Goal: Task Accomplishment & Management: Use online tool/utility

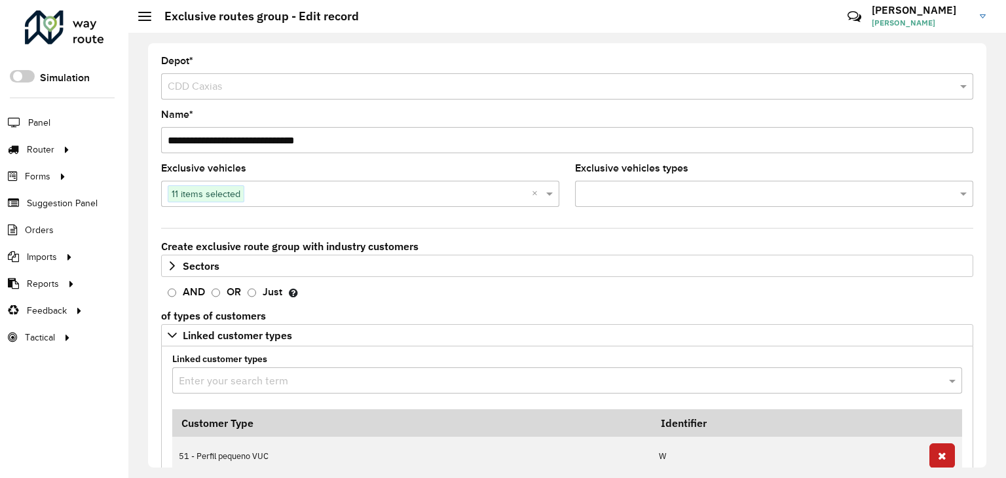
scroll to position [250, 0]
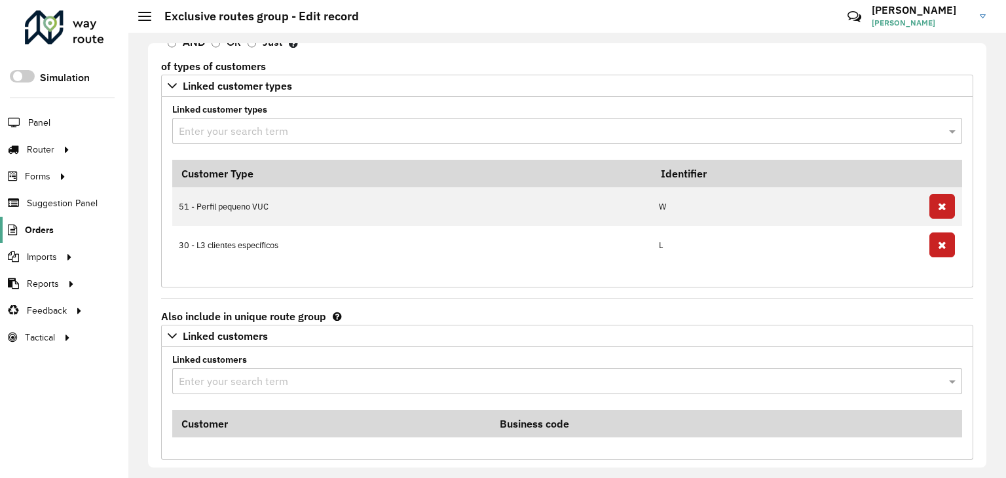
click at [49, 226] on span "Orders" at bounding box center [39, 230] width 29 height 14
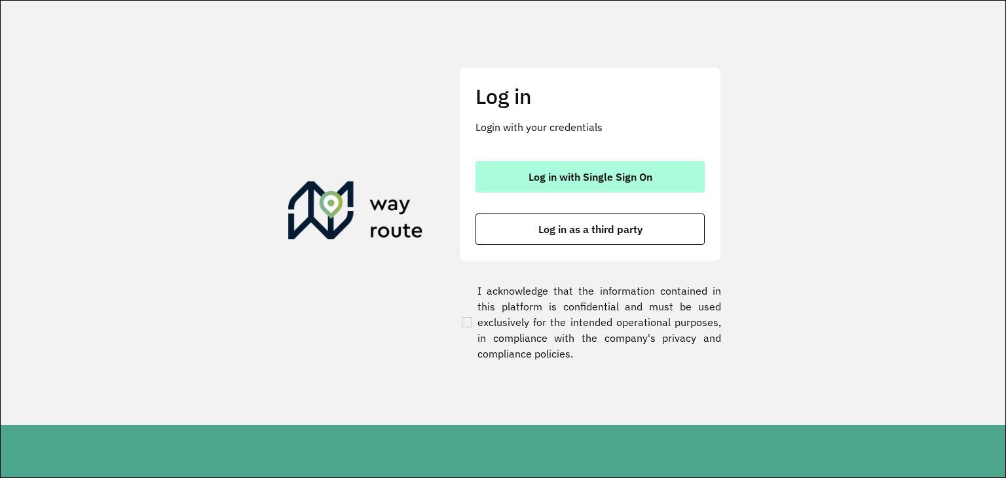
click at [535, 178] on span "Log in with Single Sign On" at bounding box center [591, 177] width 124 height 10
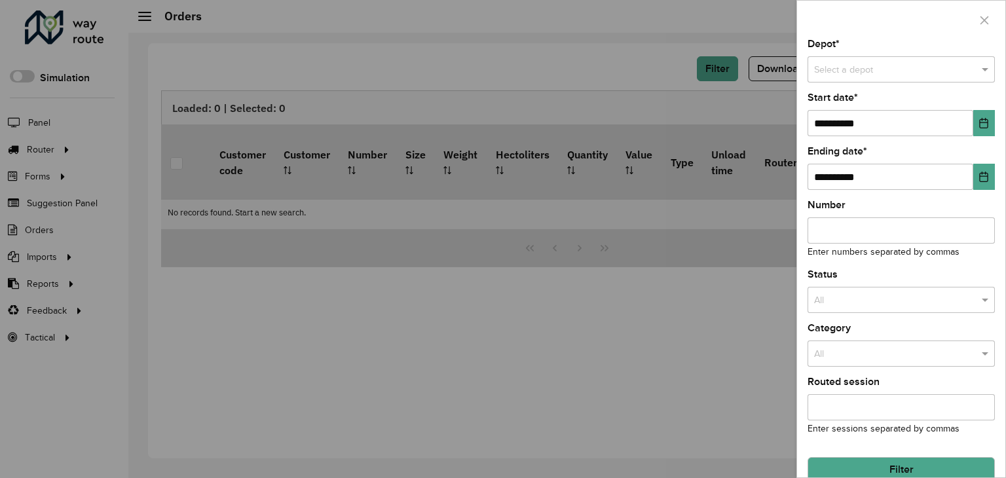
click at [917, 61] on div "Select a depot" at bounding box center [901, 69] width 187 height 26
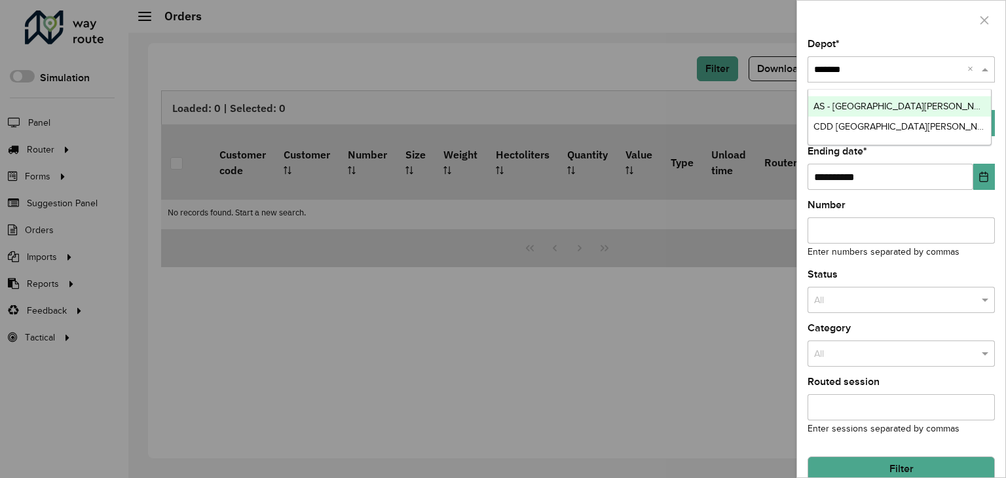
type input "********"
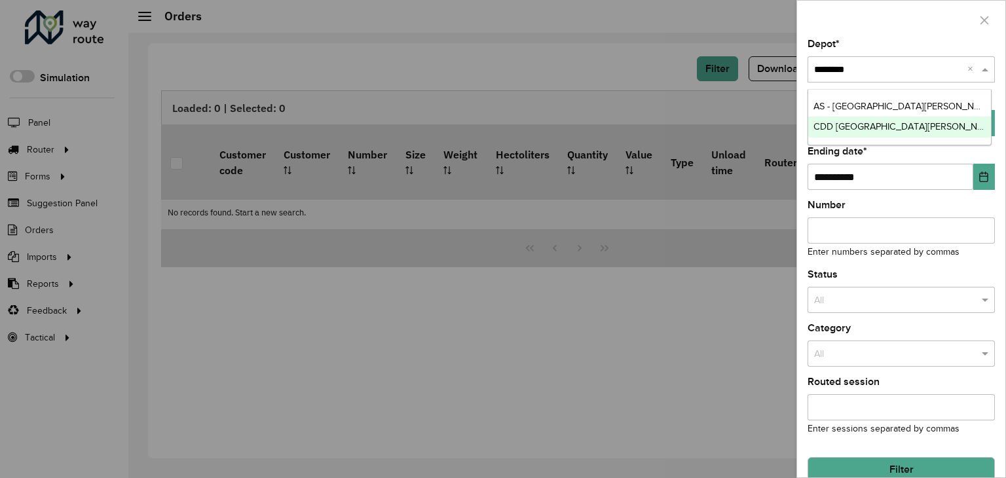
click at [886, 129] on span "CDD São José dos Campos" at bounding box center [942, 126] width 257 height 10
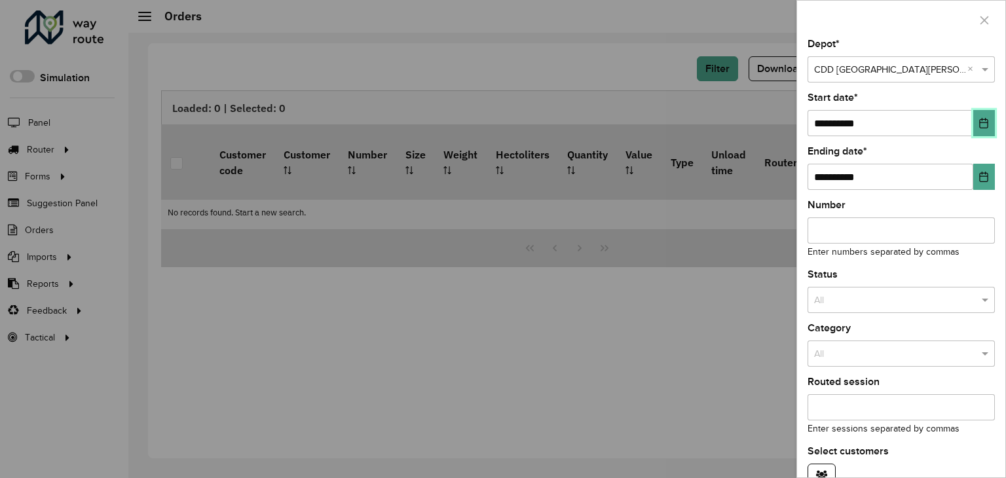
click at [981, 119] on icon "Choose Date" at bounding box center [984, 123] width 10 height 10
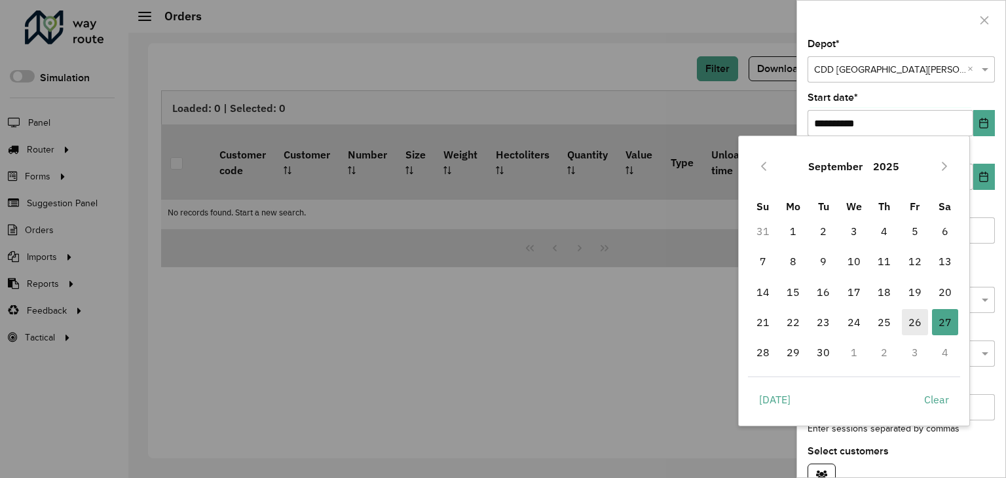
click at [912, 321] on span "26" at bounding box center [915, 322] width 26 height 26
type input "**********"
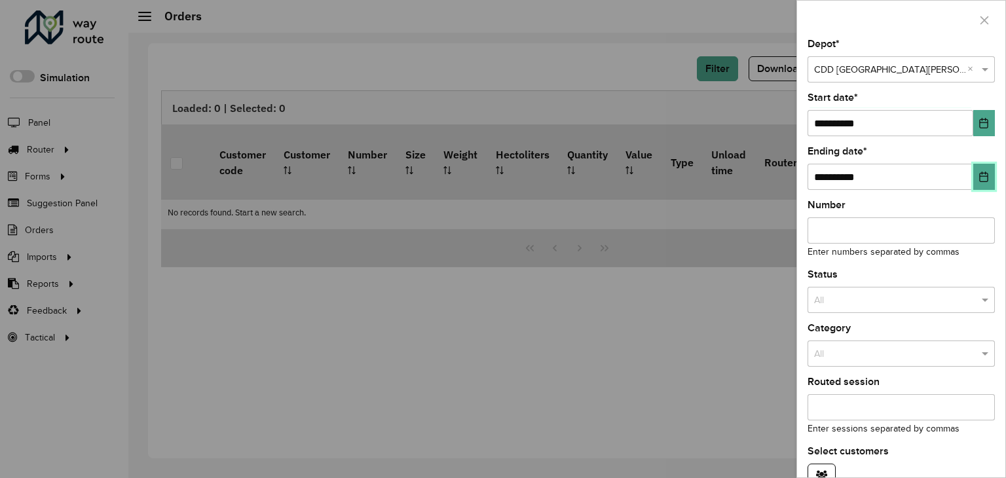
click at [979, 179] on icon "Choose Date" at bounding box center [984, 177] width 10 height 10
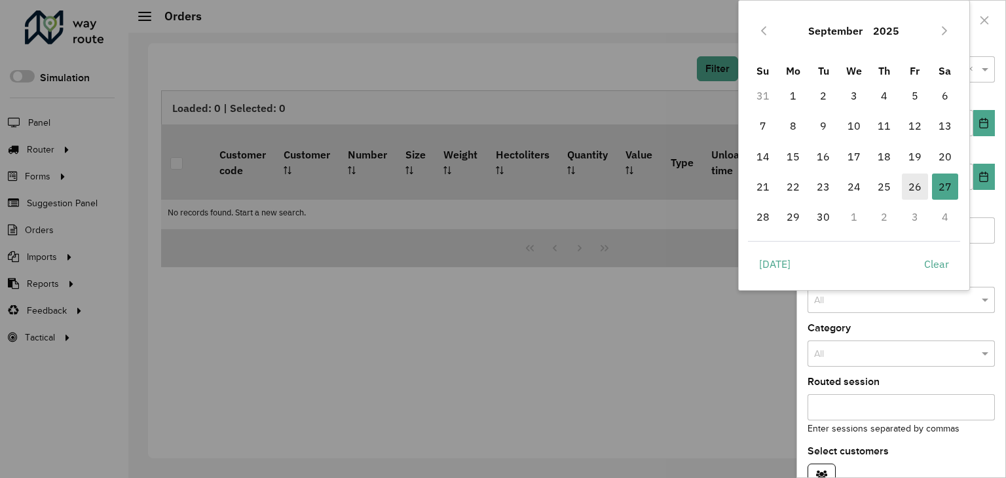
click at [918, 188] on span "26" at bounding box center [915, 187] width 26 height 26
type input "**********"
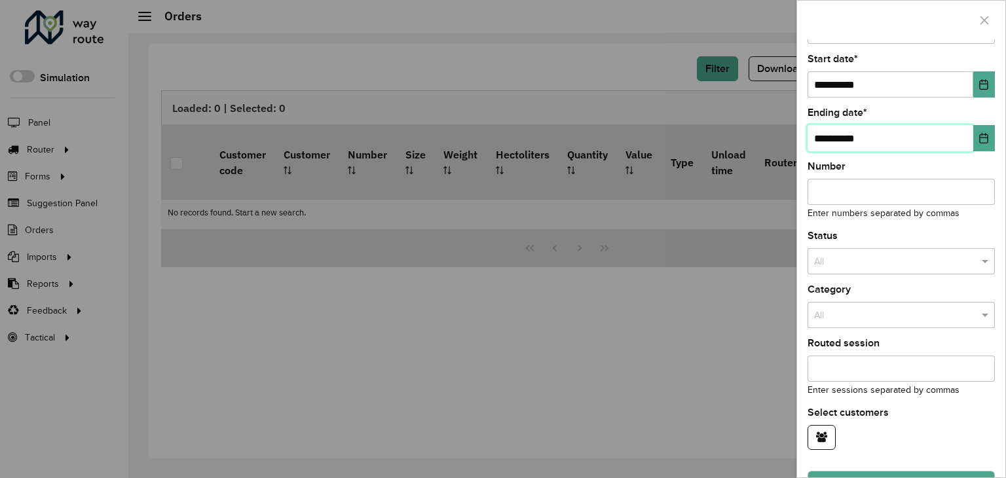
scroll to position [69, 0]
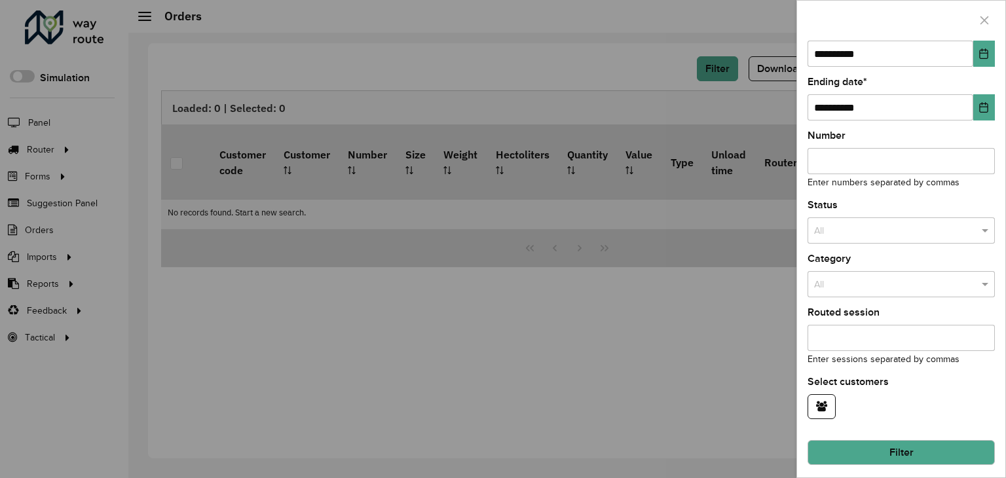
click at [896, 449] on button "Filter" at bounding box center [901, 452] width 187 height 25
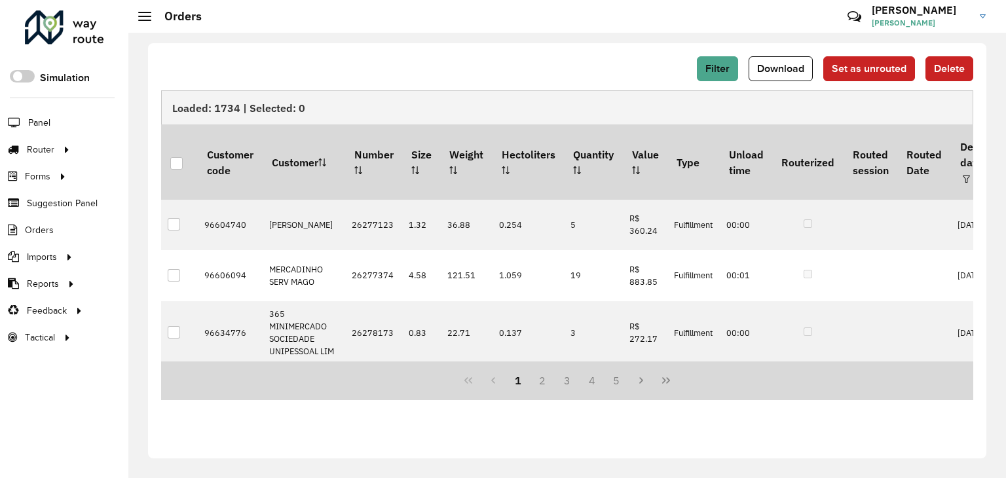
scroll to position [0, 0]
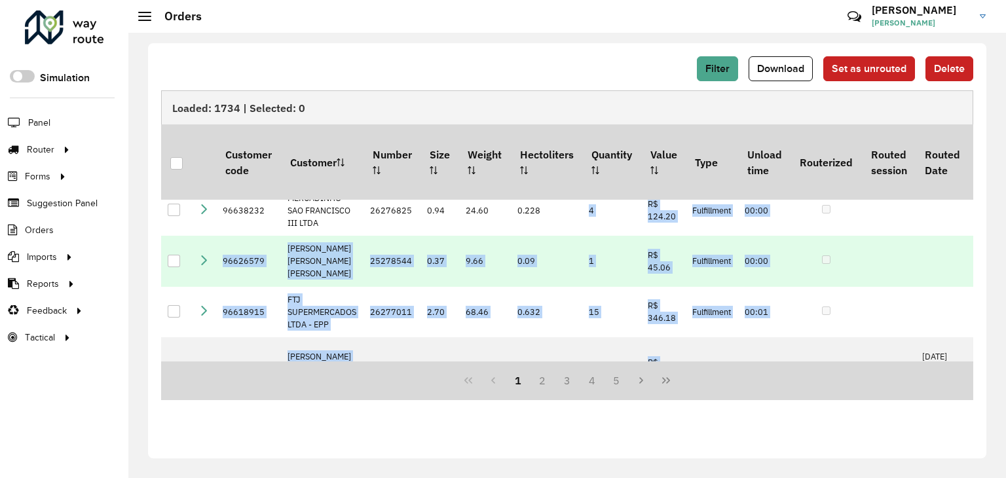
drag, startPoint x: 543, startPoint y: 357, endPoint x: 739, endPoint y: 354, distance: 196.6
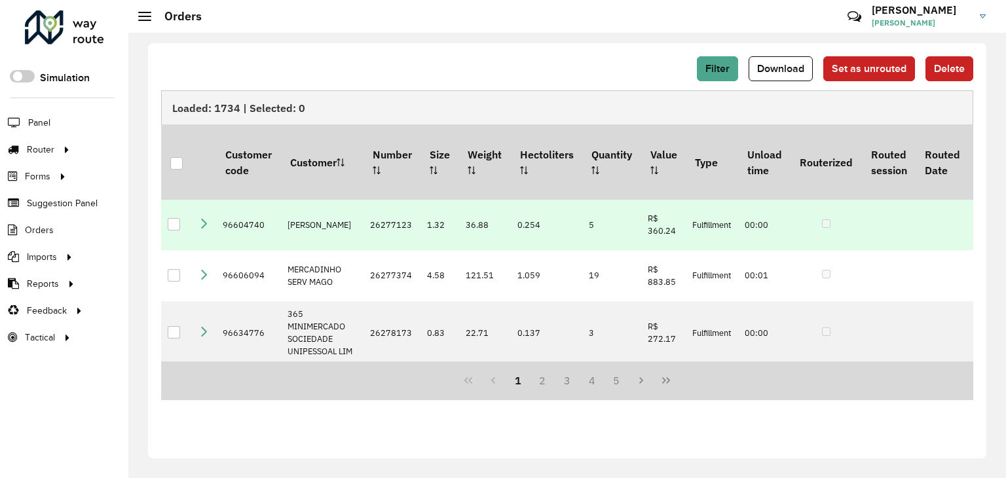
click at [879, 212] on td at bounding box center [889, 225] width 54 height 51
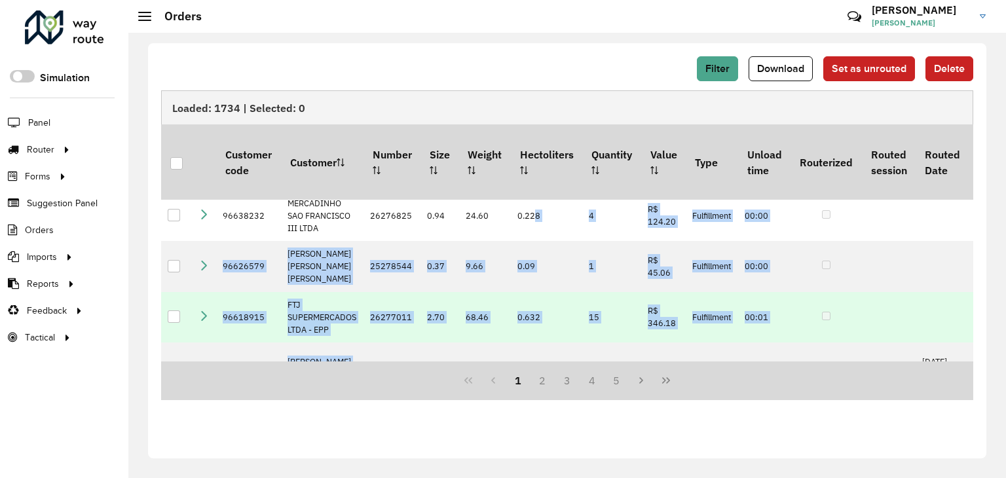
drag, startPoint x: 538, startPoint y: 357, endPoint x: 639, endPoint y: 355, distance: 100.9
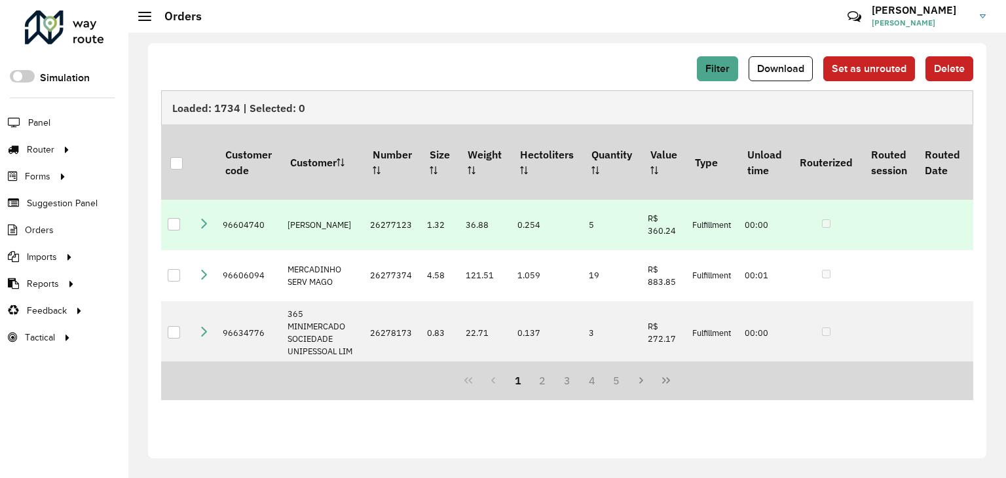
click at [206, 218] on icon at bounding box center [204, 223] width 10 height 10
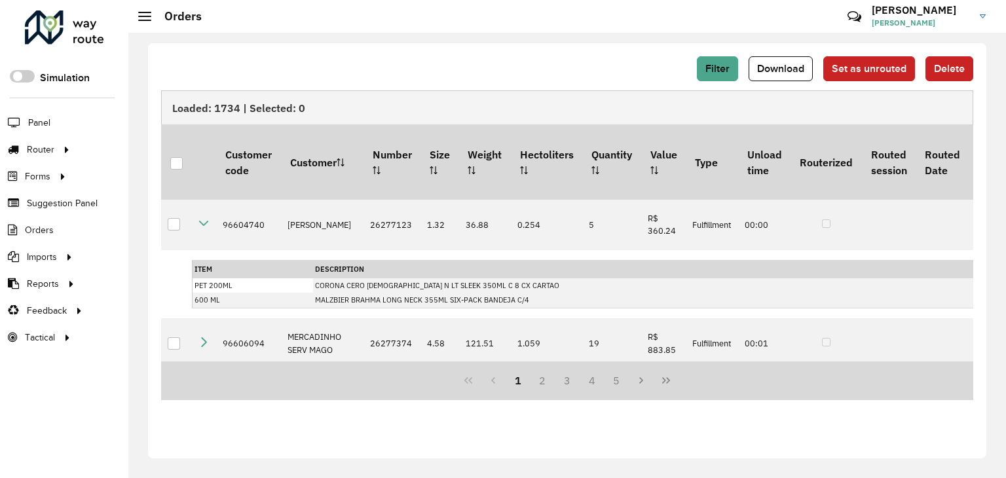
click at [641, 77] on div "Filter Download Set as unrouted Delete" at bounding box center [567, 68] width 813 height 25
click at [488, 435] on div "Filter Download Set as unrouted Delete Loaded: 1734 | Selected: 0 Customer code…" at bounding box center [567, 250] width 839 height 415
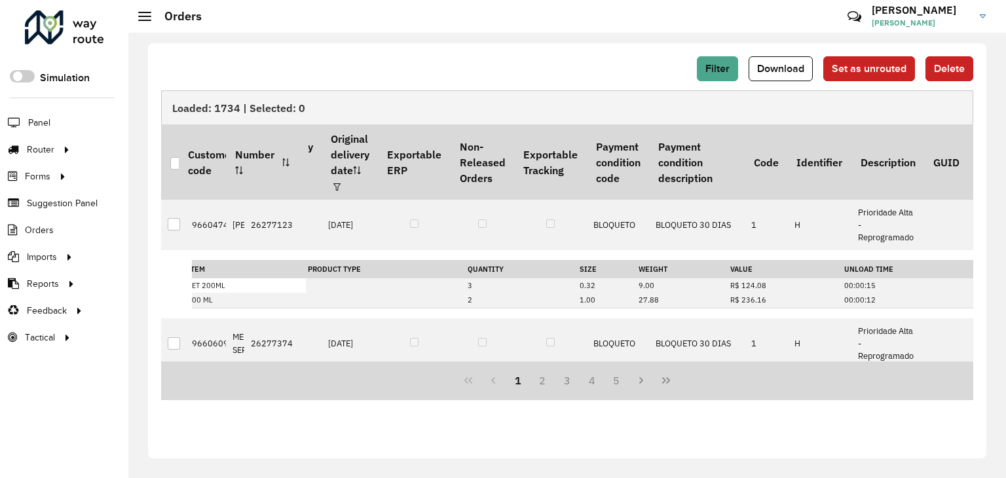
scroll to position [0, 718]
